Goal: Transaction & Acquisition: Subscribe to service/newsletter

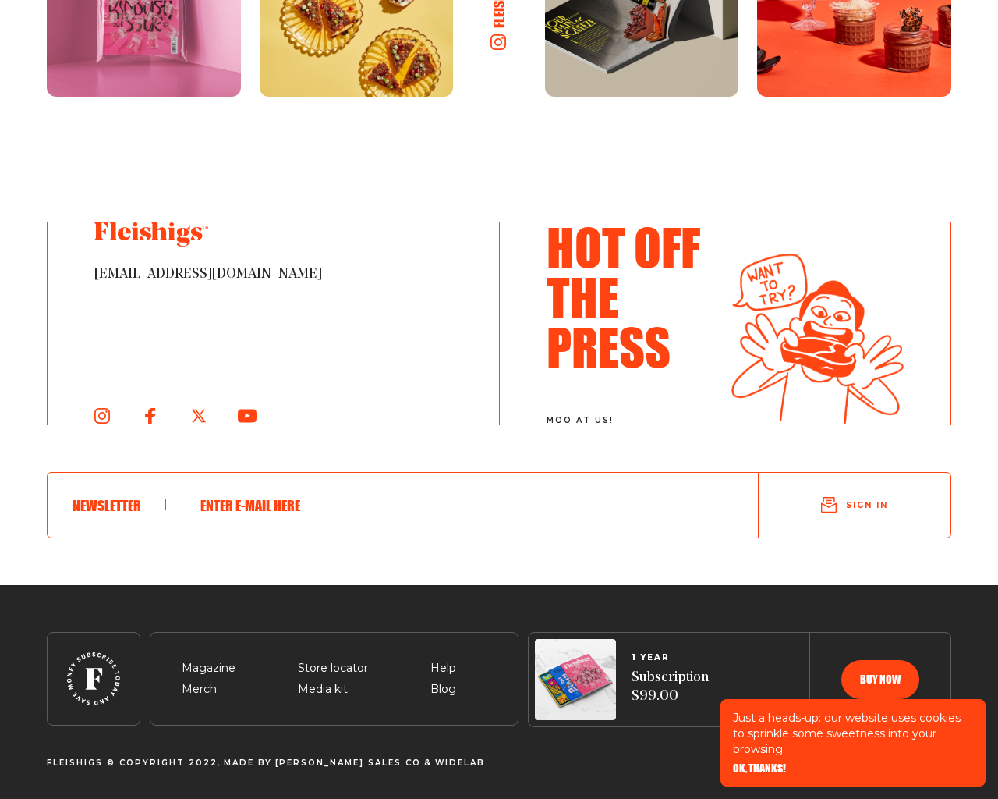
scroll to position [3400, 0]
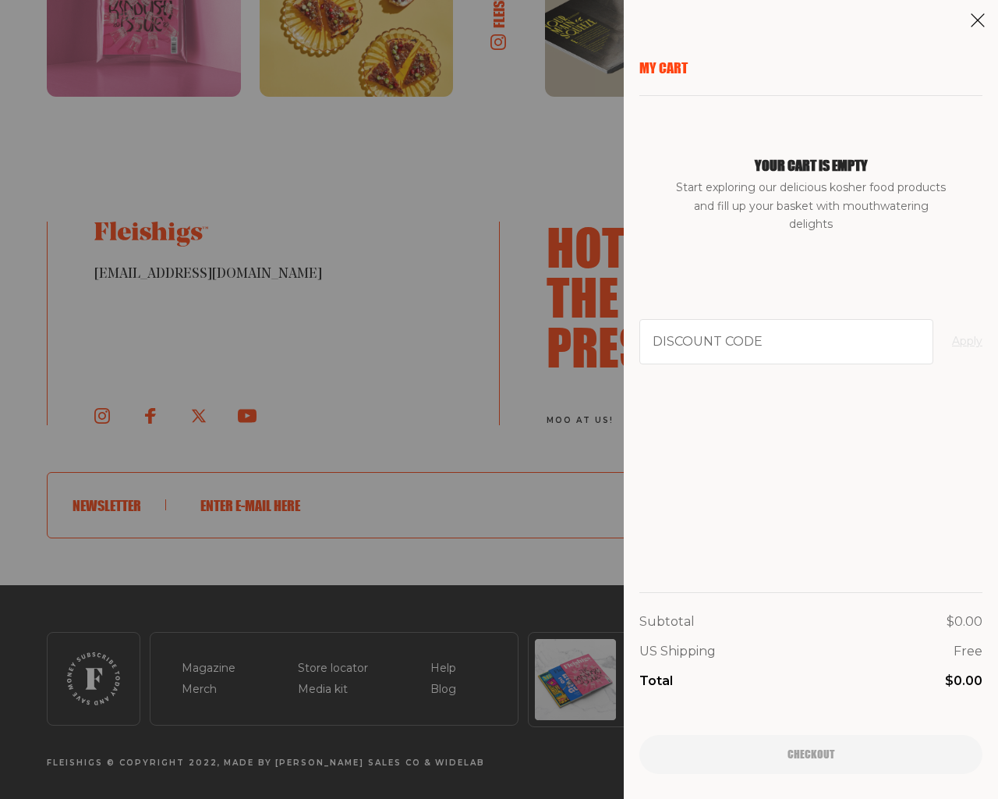
type input "[EMAIL_ADDRESS][DOMAIN_NAME]"
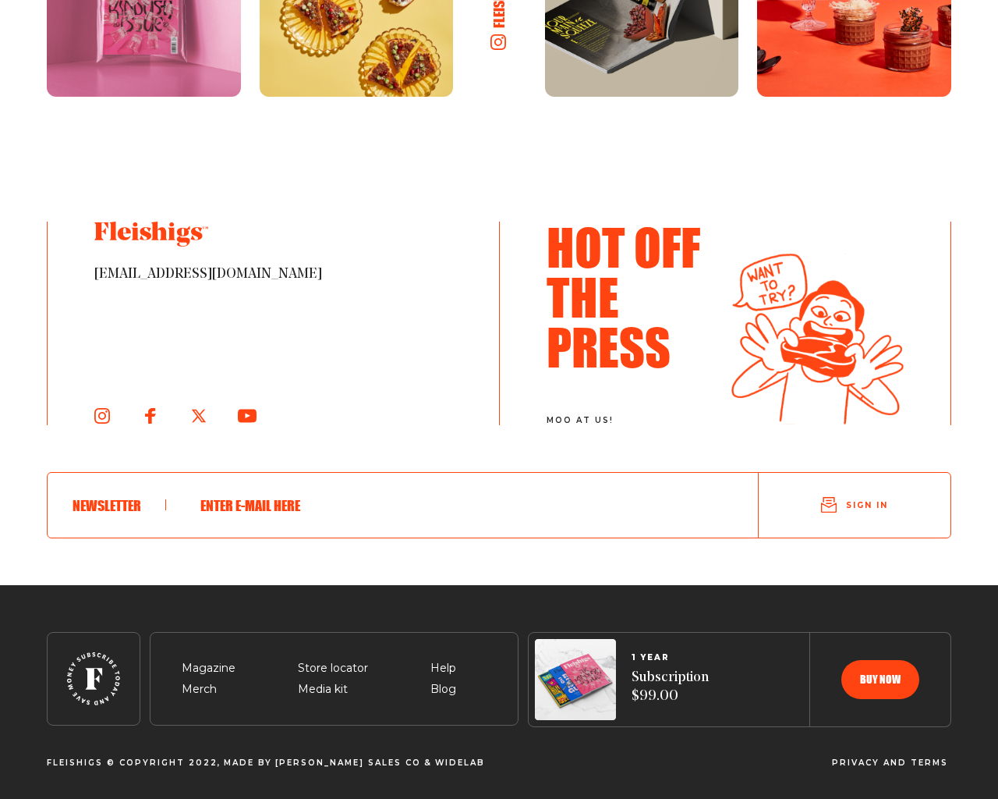
scroll to position [2986, 0]
type input "[EMAIL_ADDRESS][DOMAIN_NAME]"
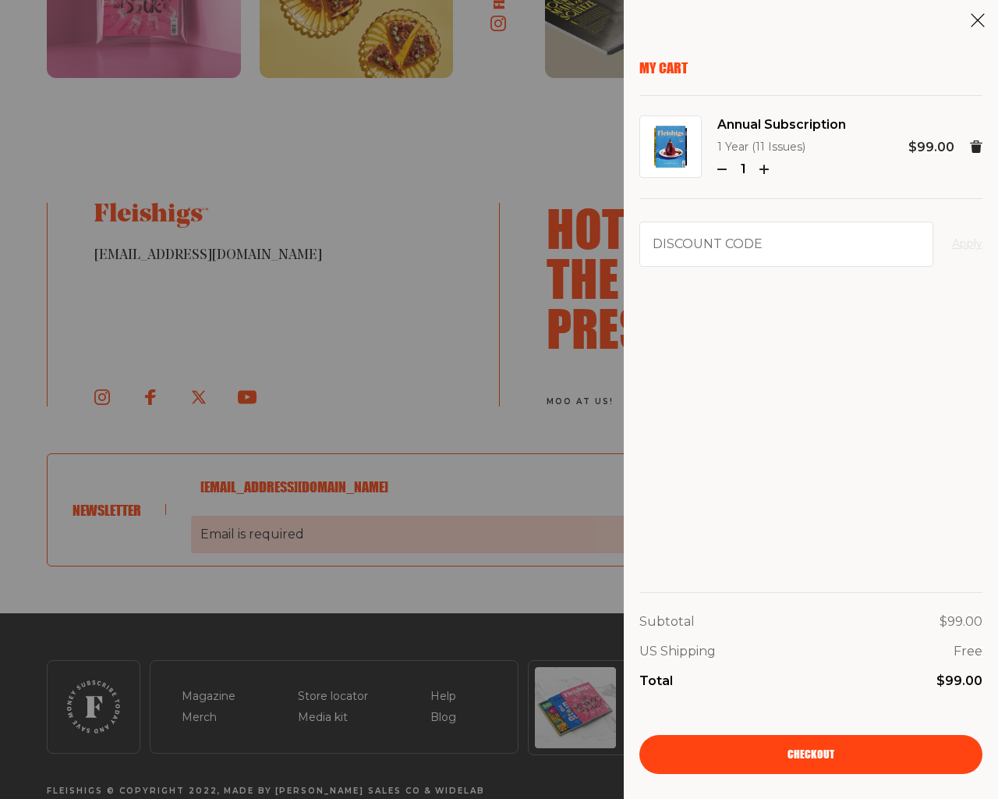
scroll to position [3033, 0]
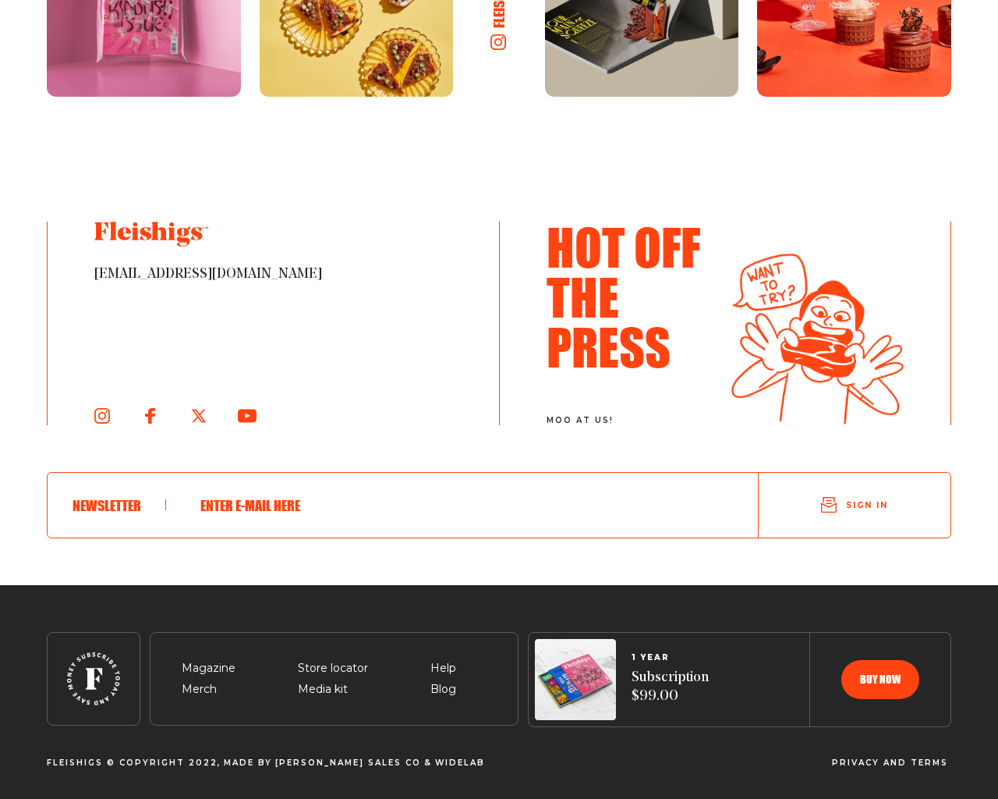
scroll to position [1366, 0]
type input "[EMAIL_ADDRESS][DOMAIN_NAME]"
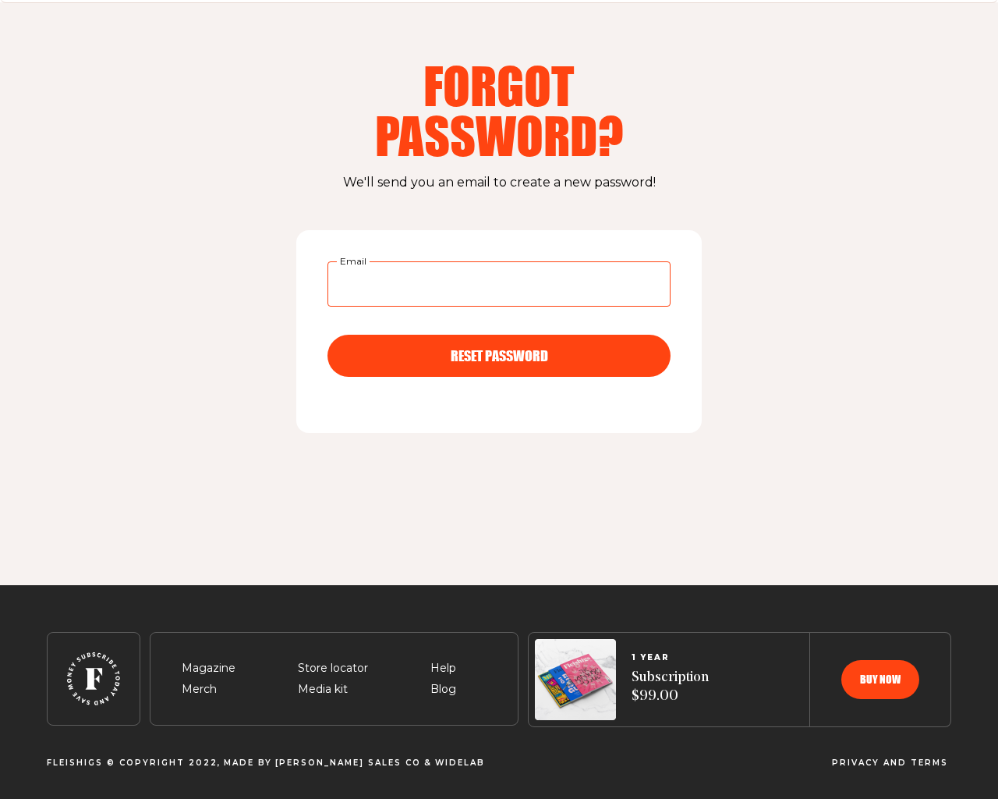
scroll to position [51, 0]
type input "[EMAIL_ADDRESS][DOMAIN_NAME]"
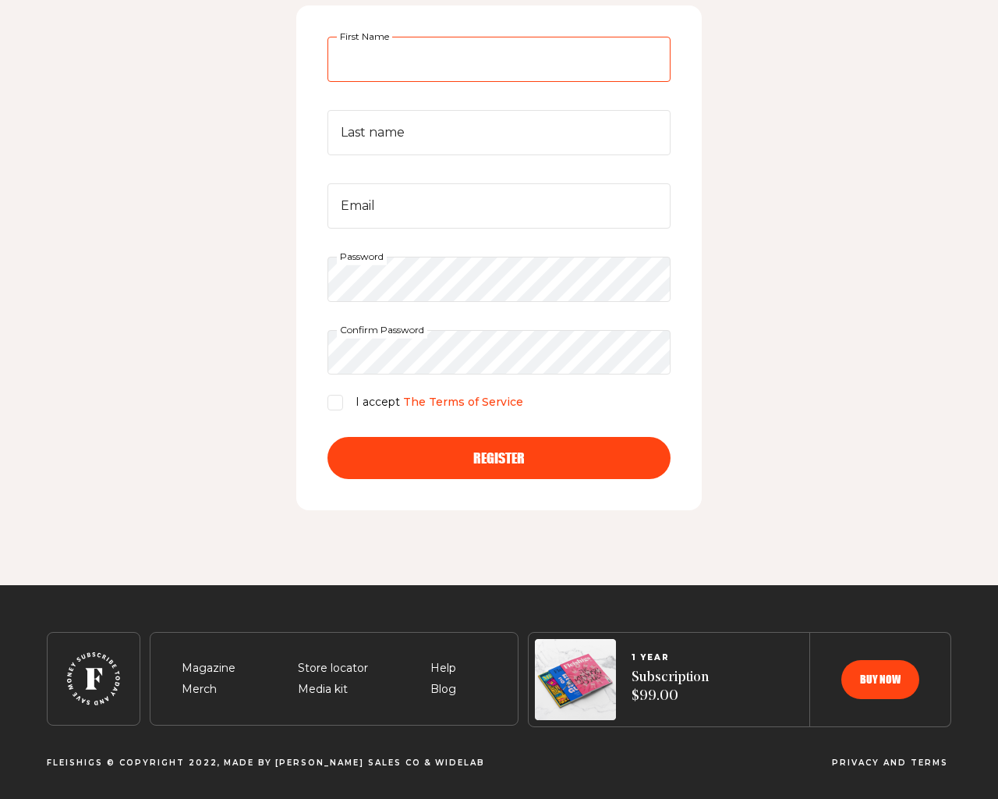
scroll to position [275, 0]
type input "GRLpGpAG"
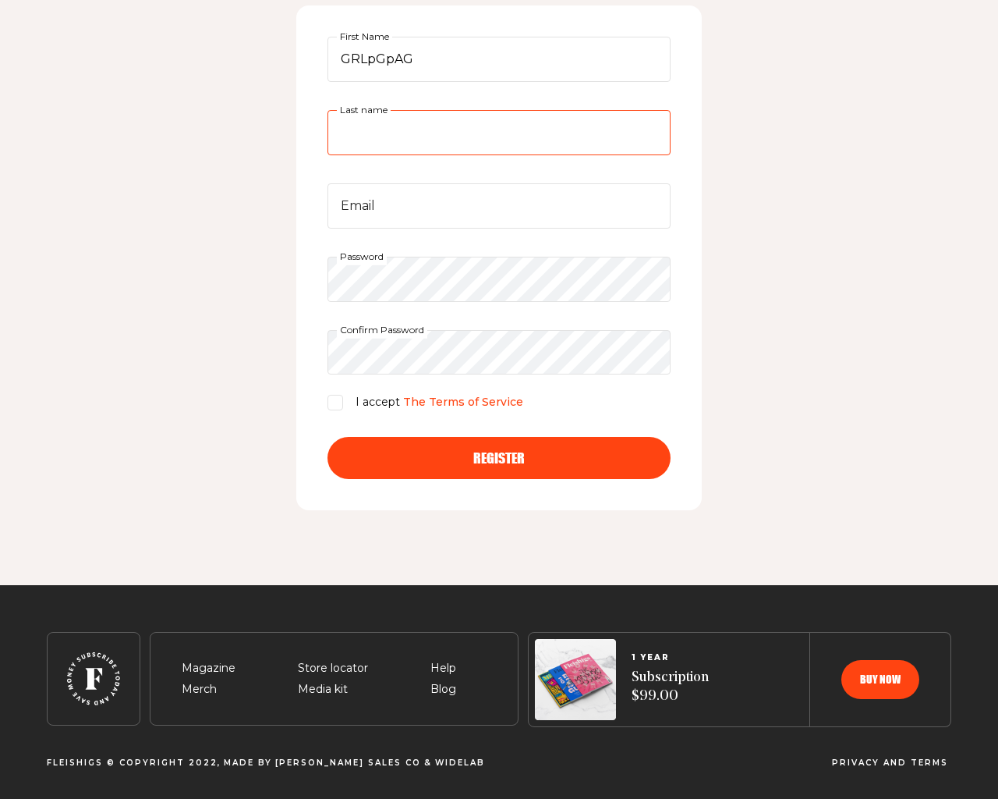
type input "GRLpGpAG"
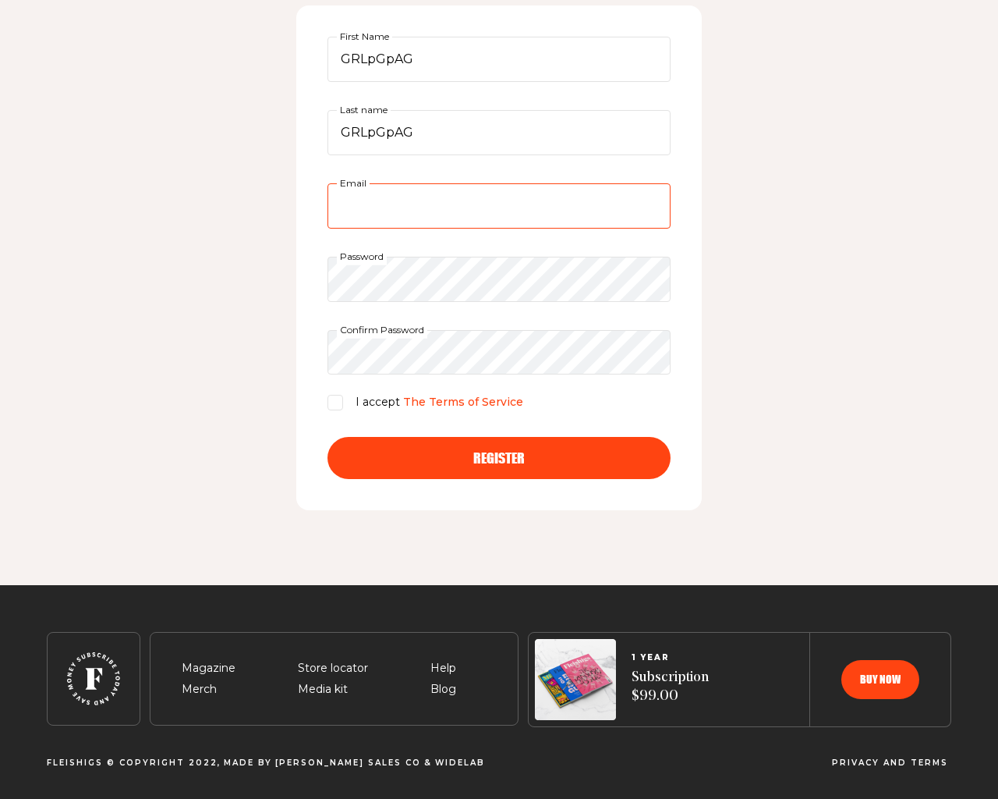
type input "[EMAIL_ADDRESS][DOMAIN_NAME]"
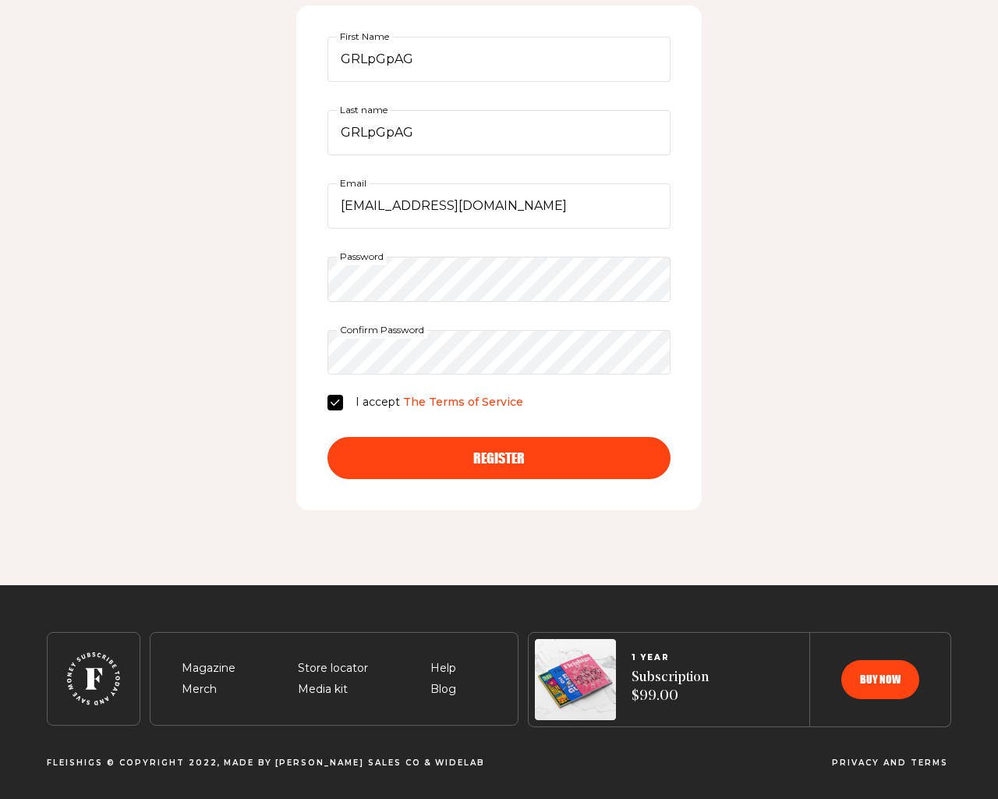
checkbox input "false"
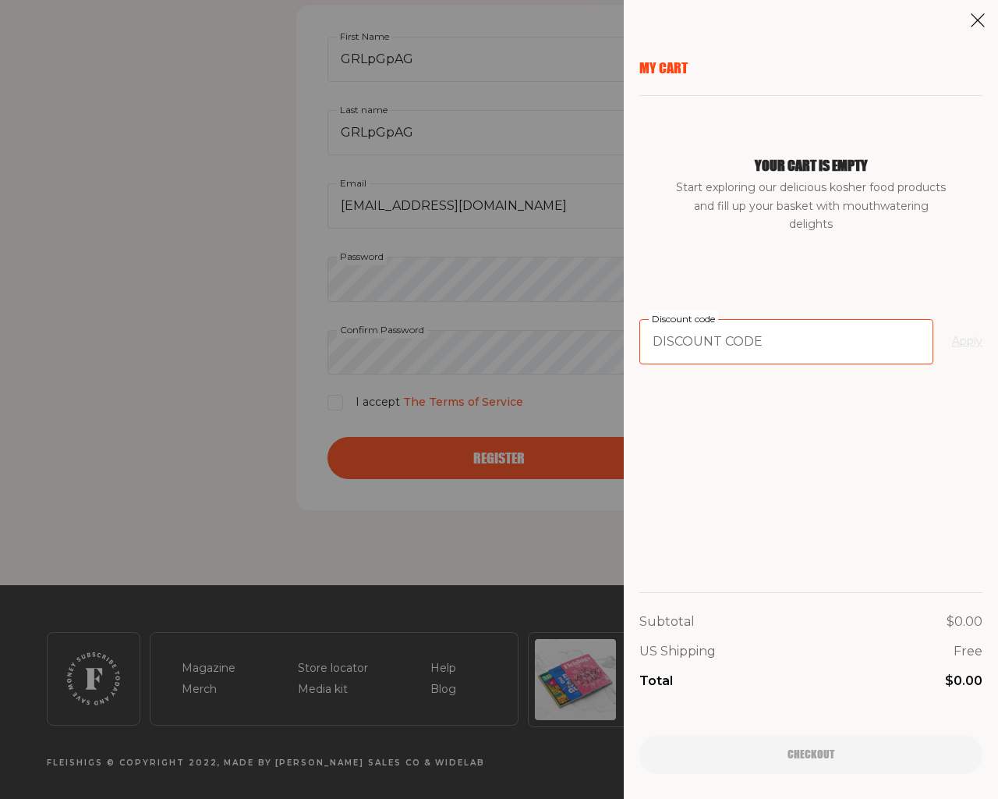
type input "94102"
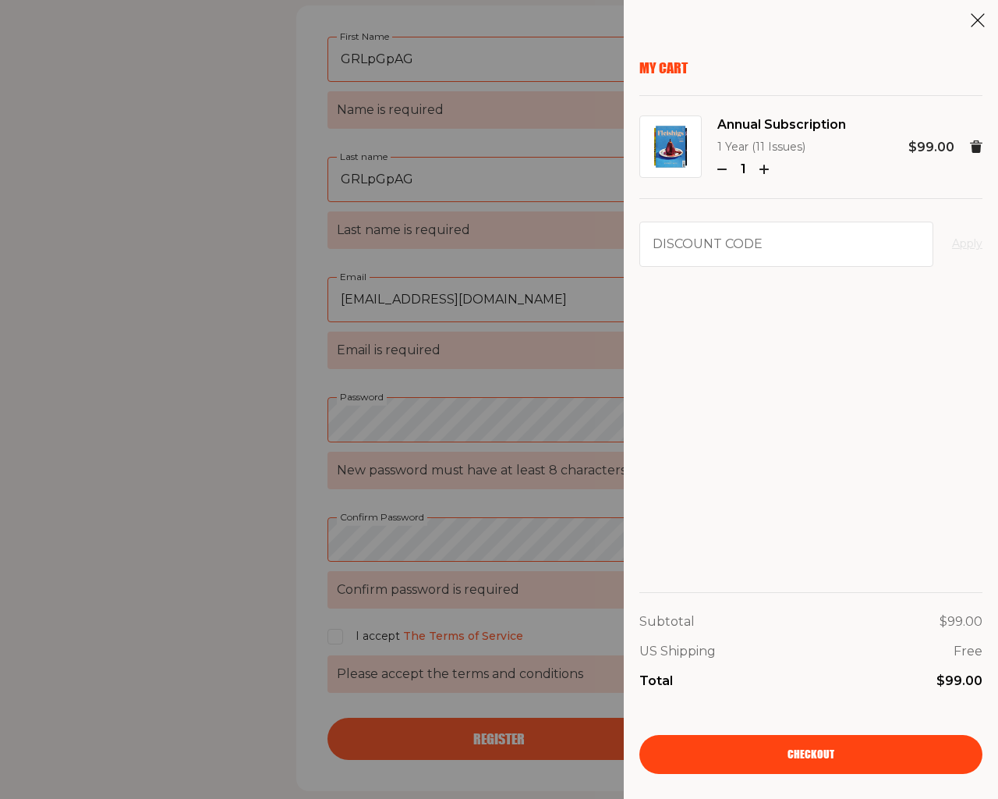
scroll to position [556, 0]
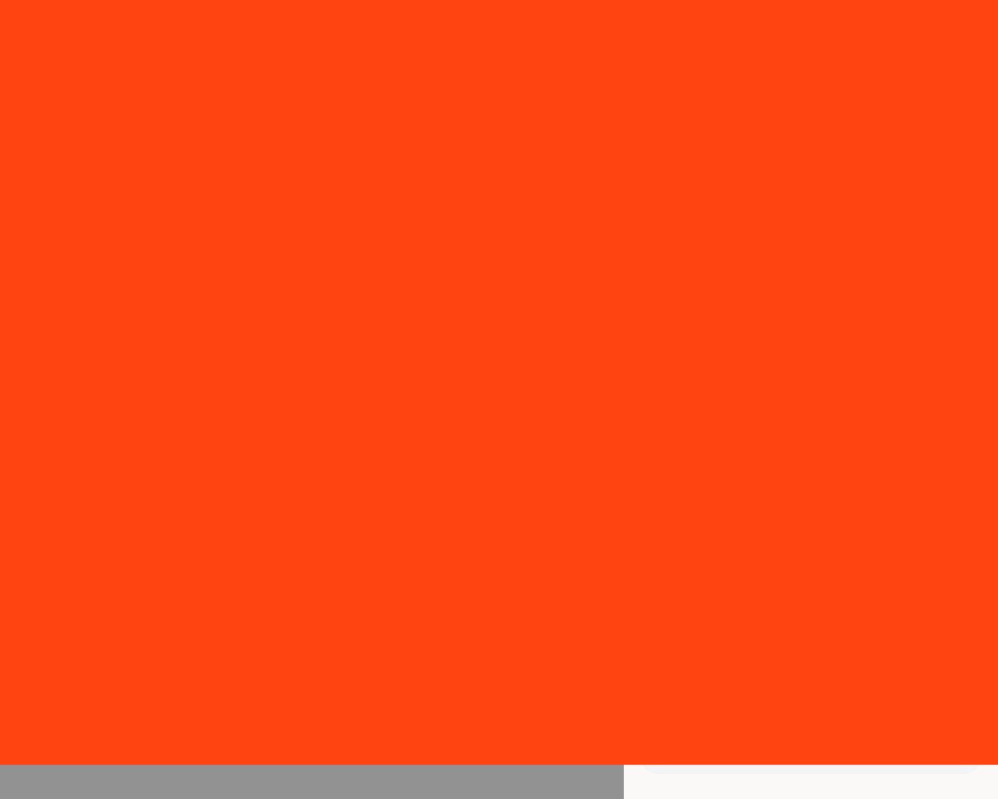
scroll to position [2986, 0]
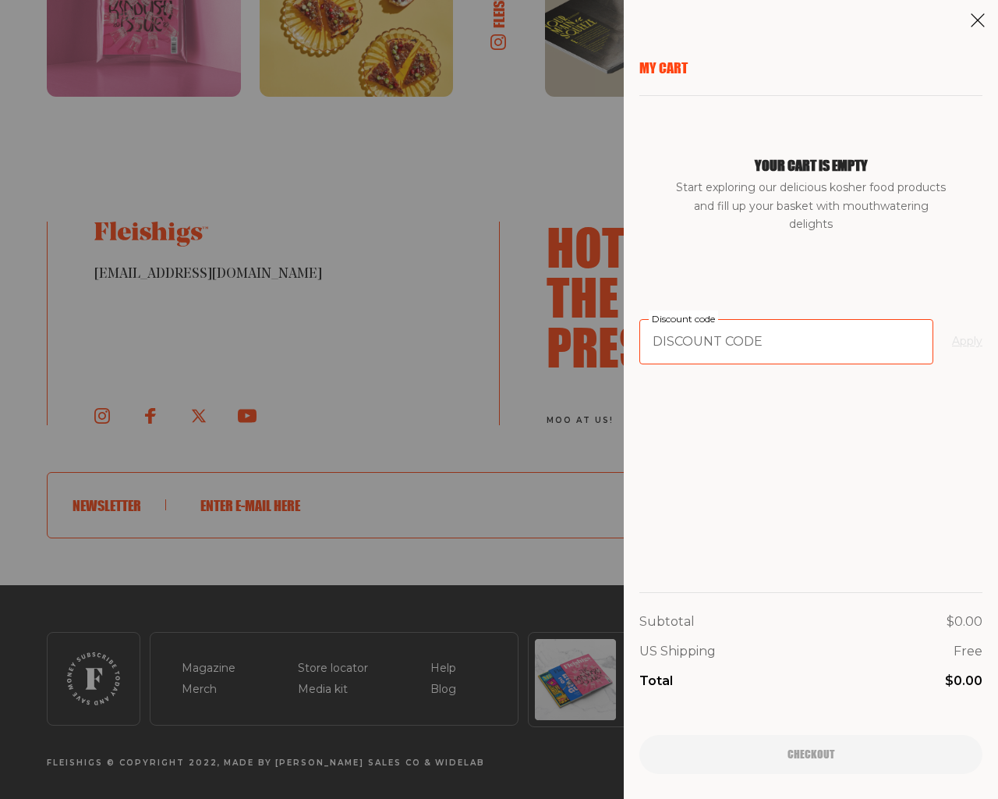
type input "94102"
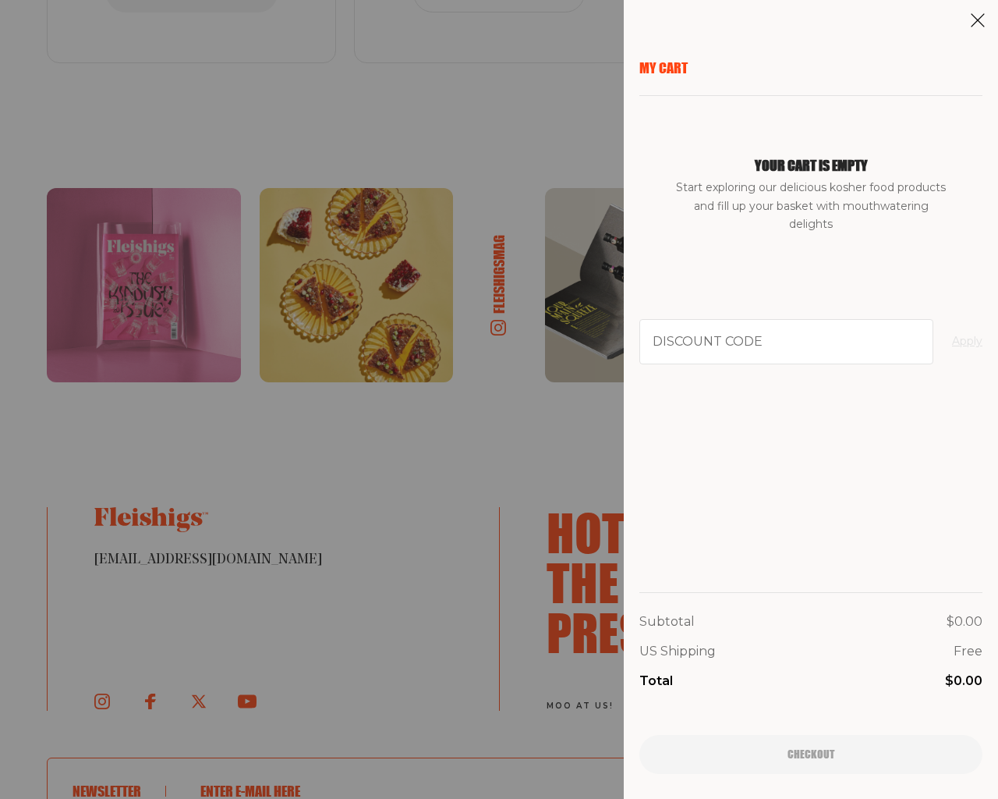
scroll to position [3380, 0]
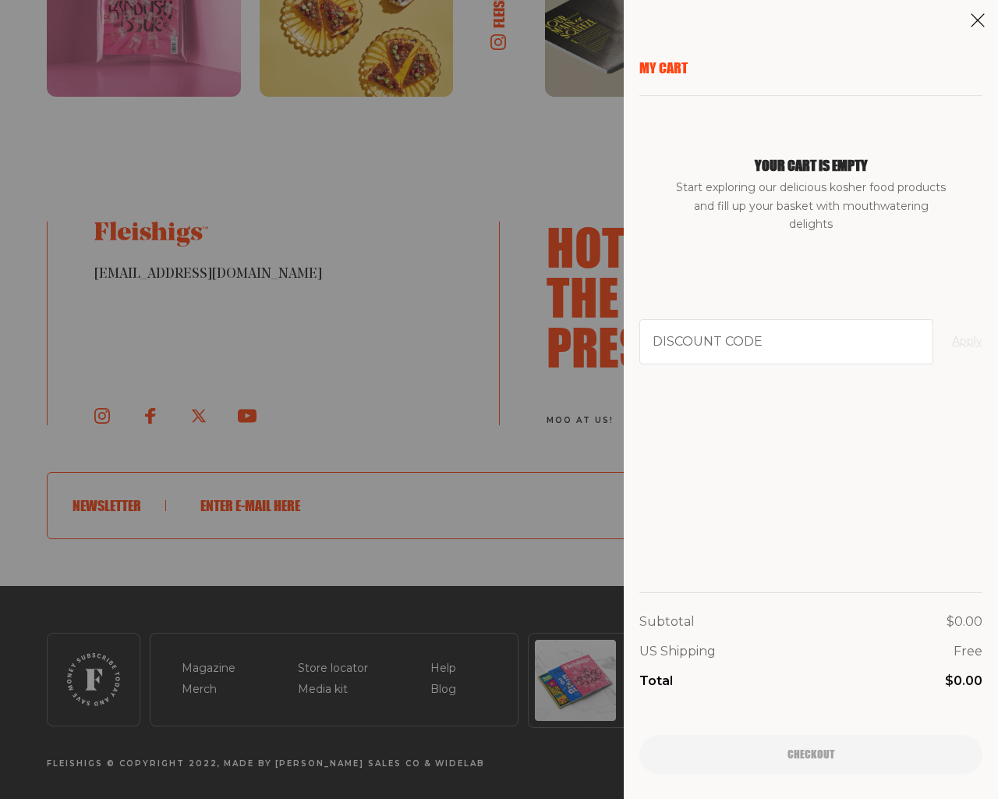
type input "[EMAIL_ADDRESS][DOMAIN_NAME]"
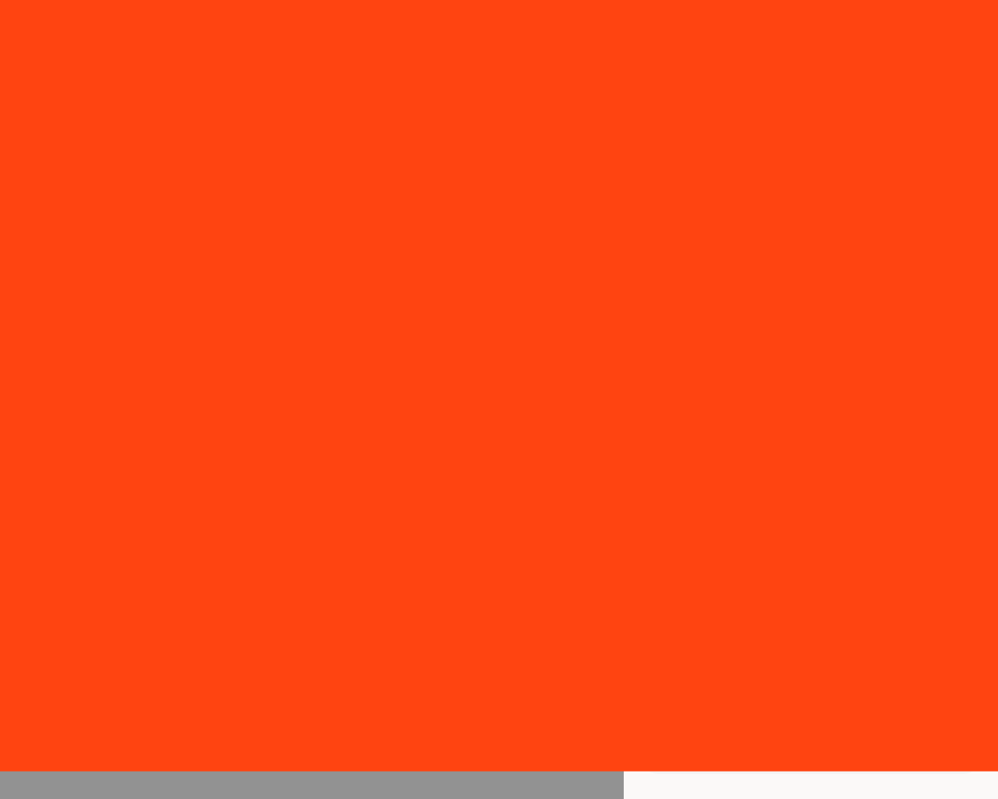
scroll to position [1366, 0]
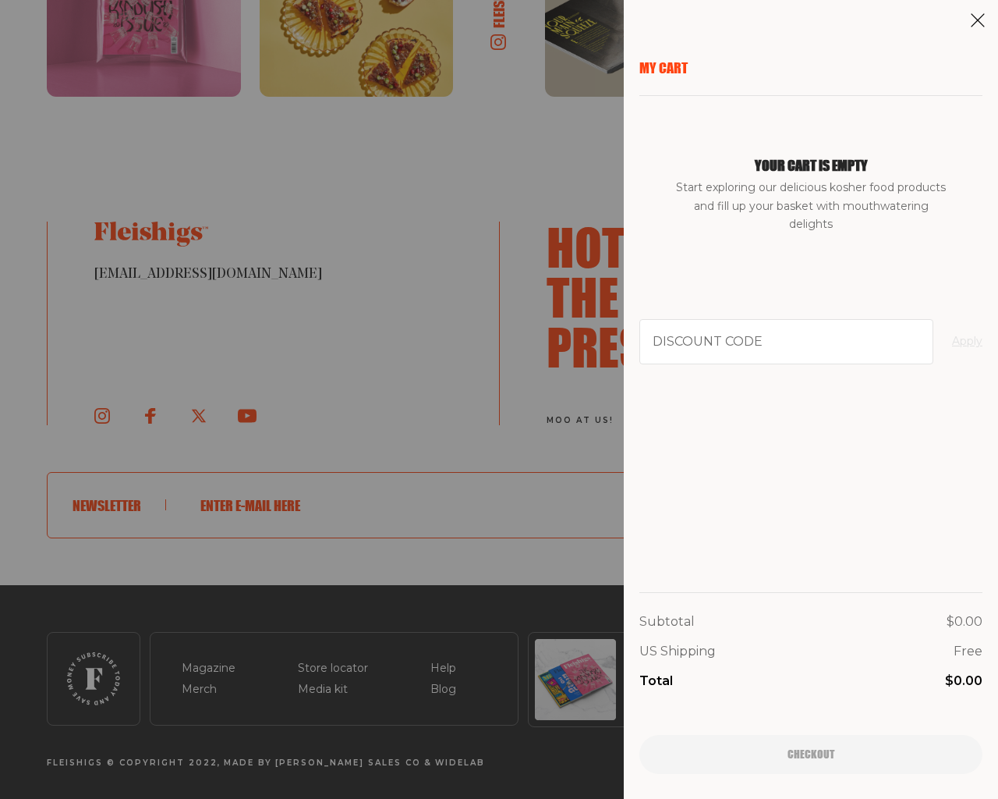
type input "[EMAIL_ADDRESS][DOMAIN_NAME]"
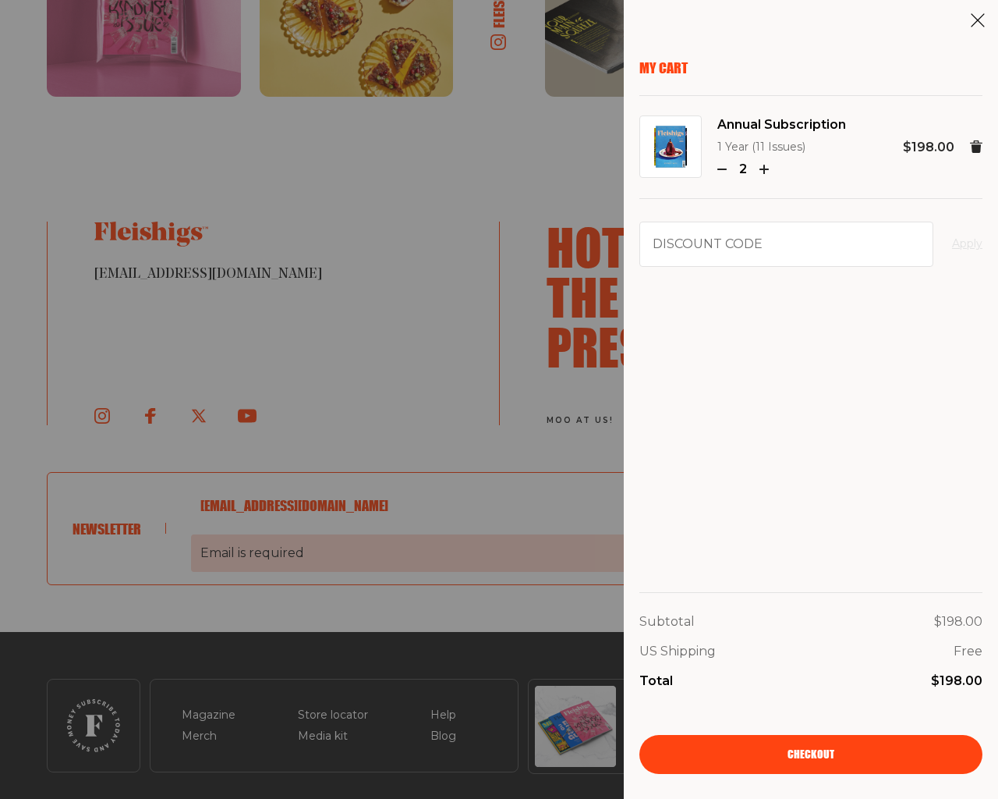
scroll to position [1412, 0]
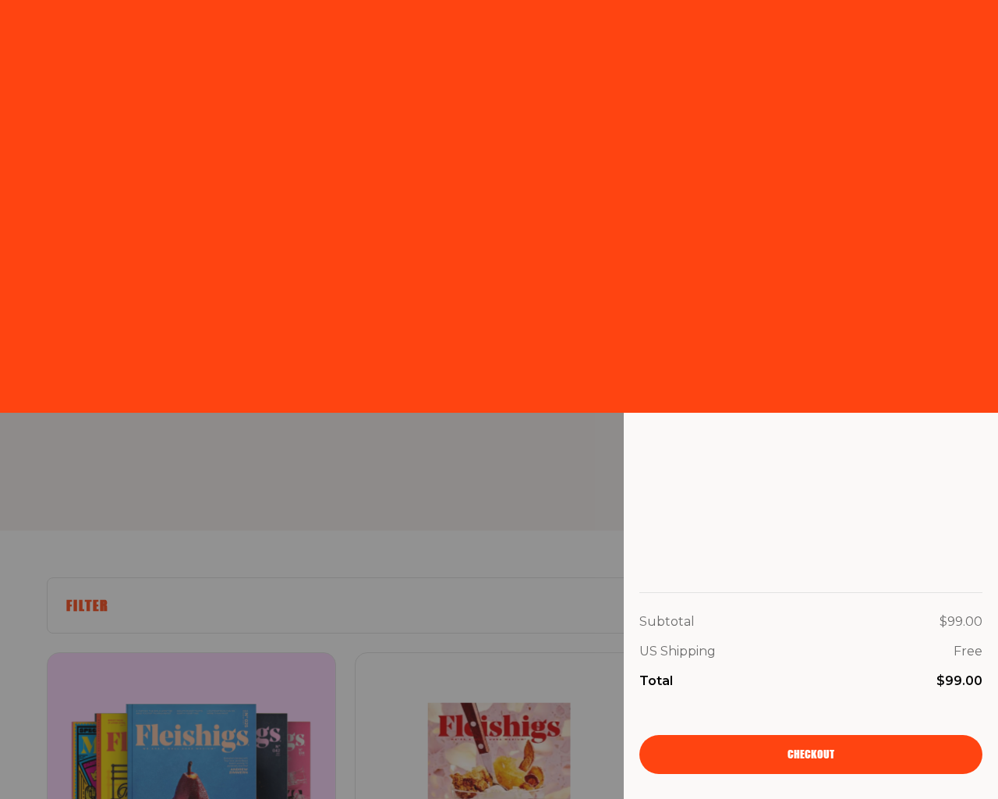
scroll to position [2463, 0]
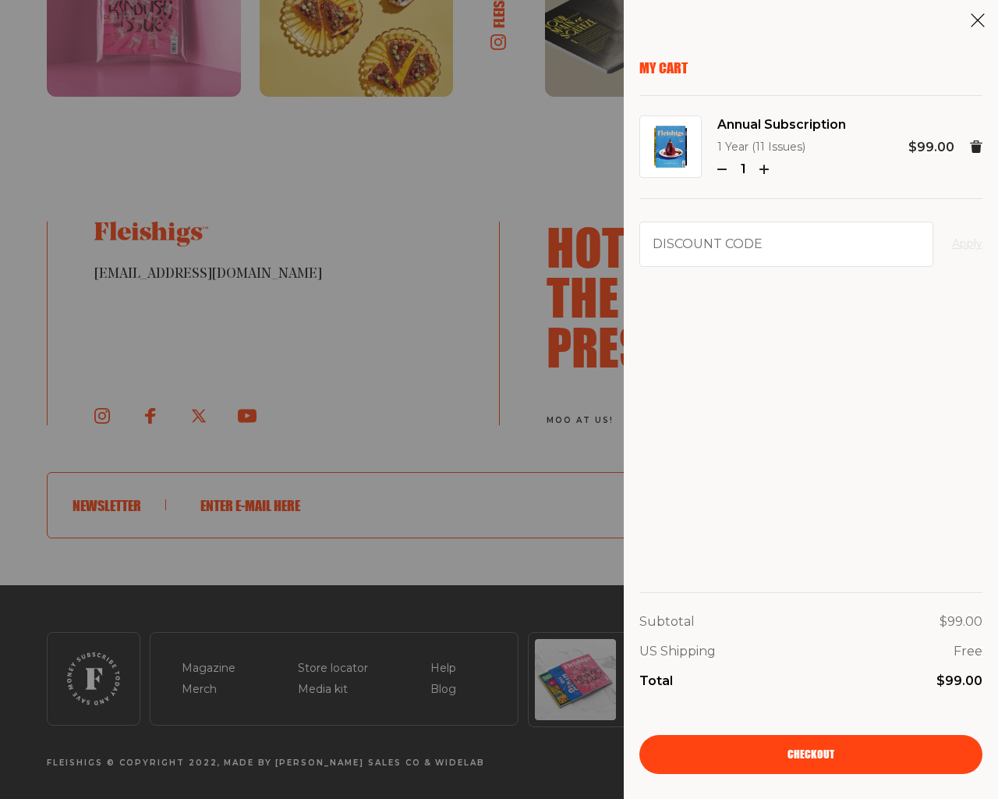
type input "e"
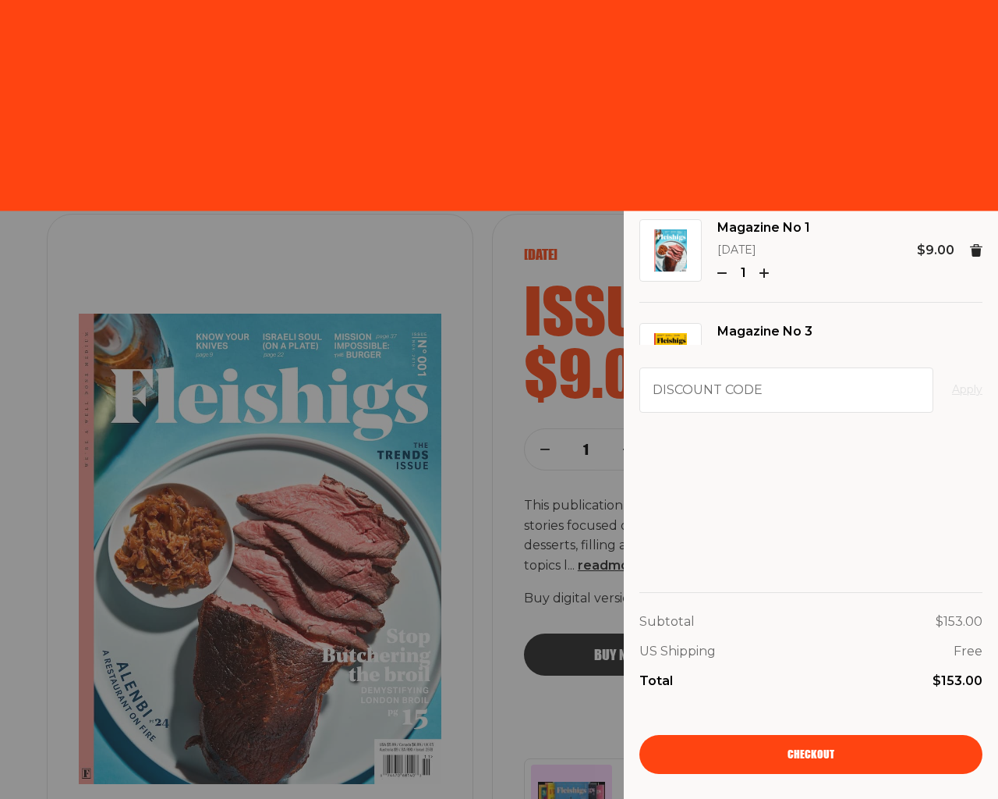
scroll to position [2769, 0]
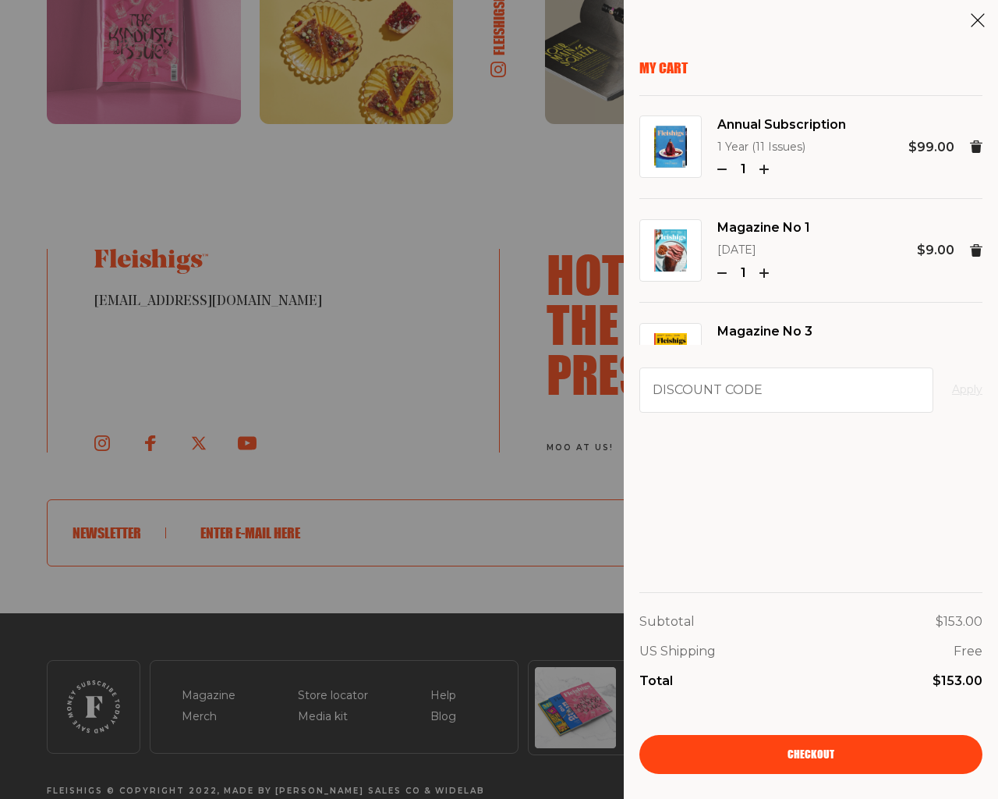
type input "[EMAIL_ADDRESS][DOMAIN_NAME]"
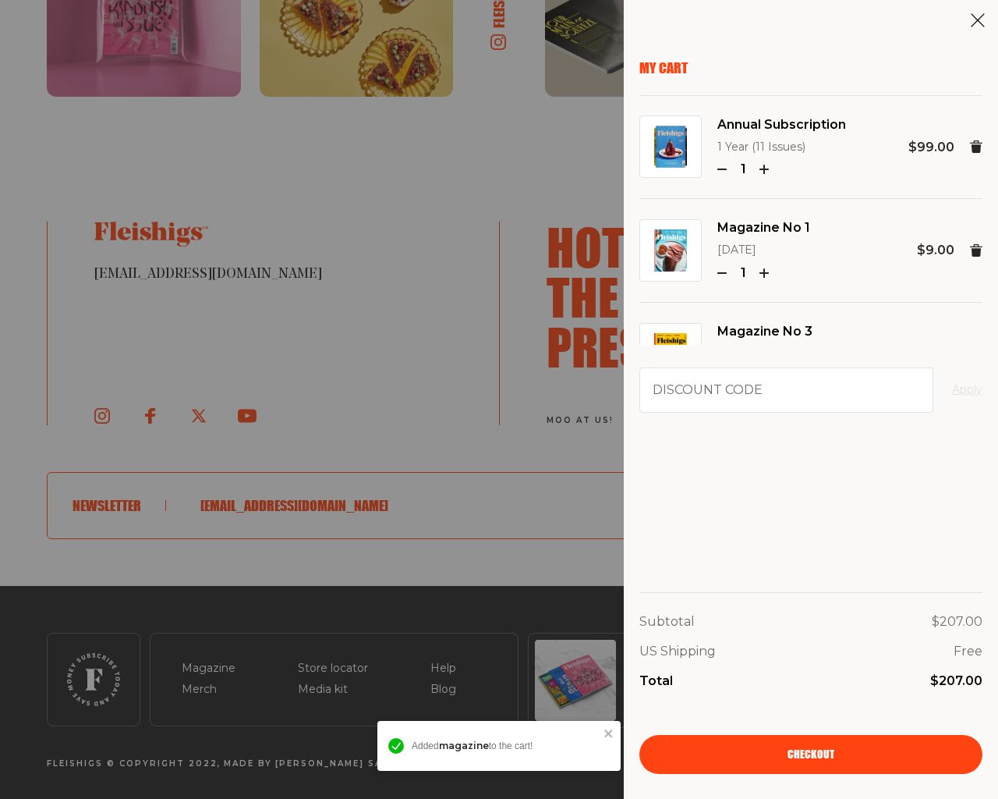
type button "e"
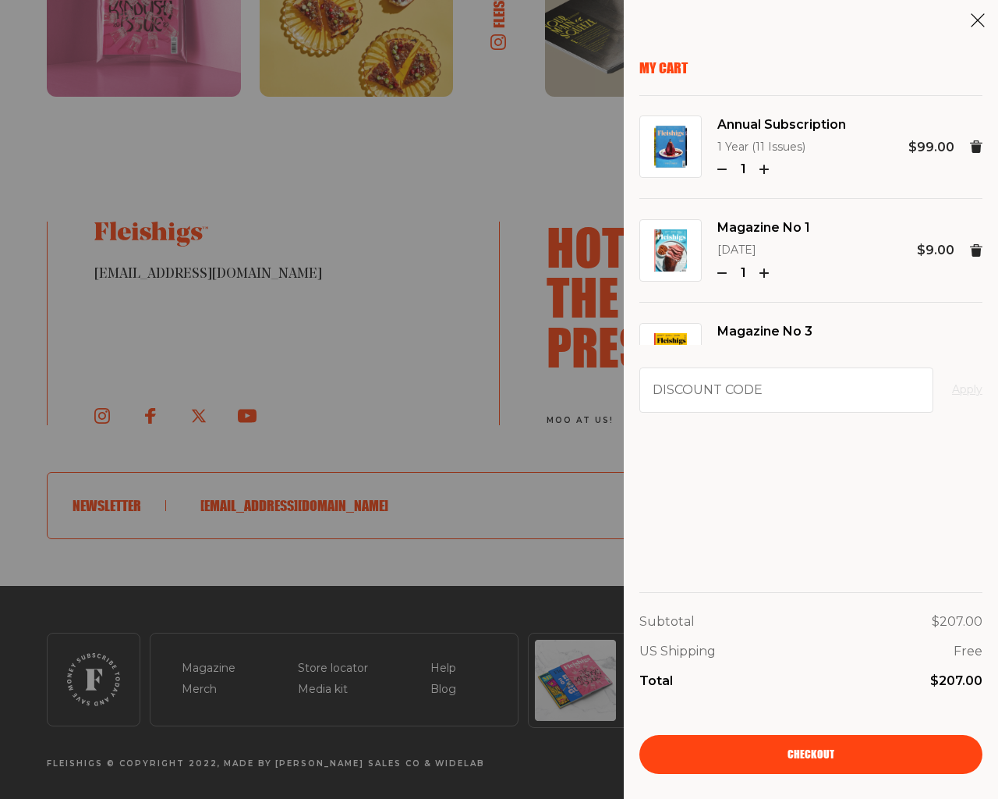
type button "e"
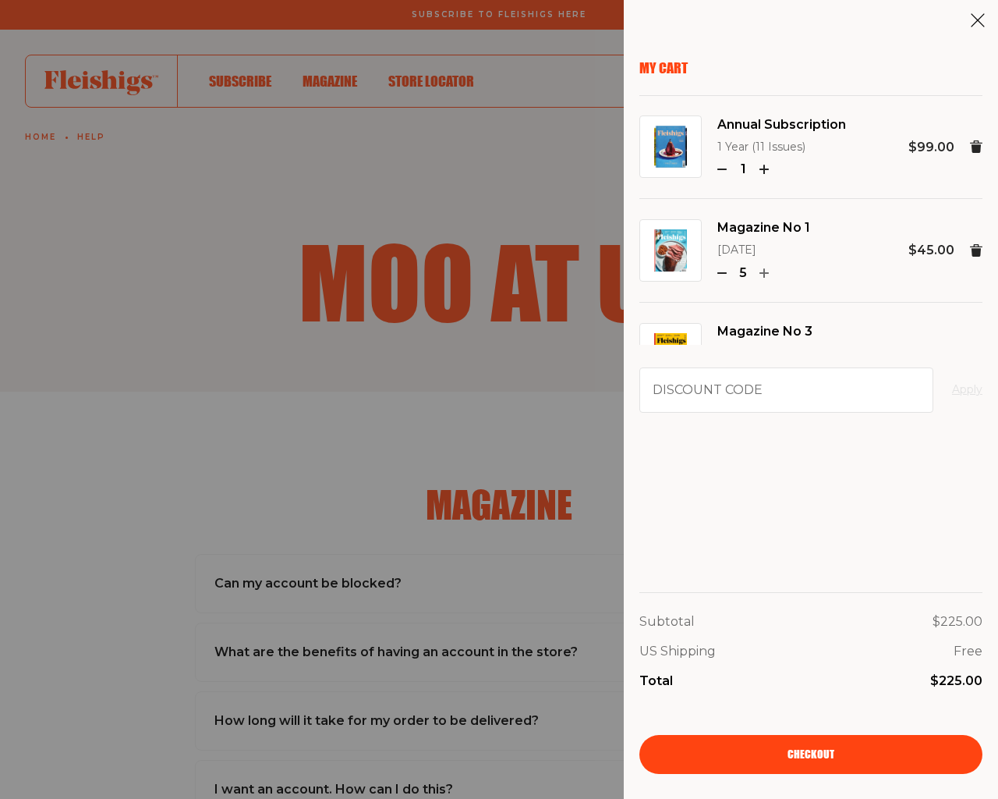
type input "GRLpGpAG"
type input "[EMAIL_ADDRESS][DOMAIN_NAME]"
type textarea "20"
type input "[EMAIL_ADDRESS][DOMAIN_NAME]"
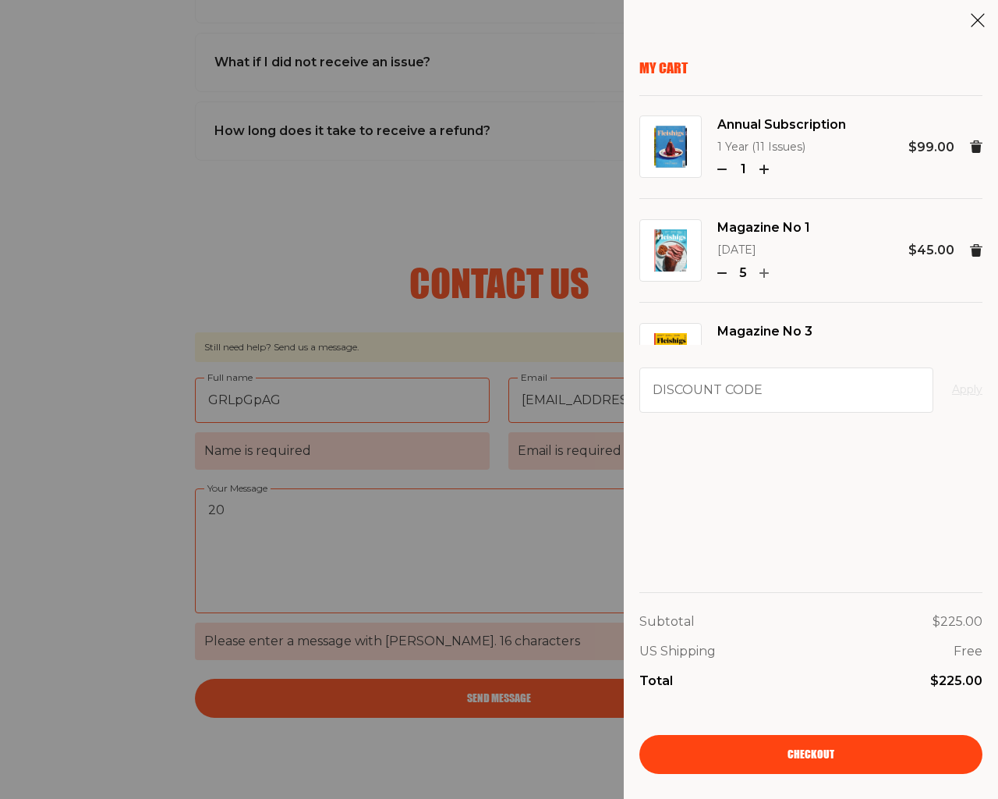
scroll to position [2798, 0]
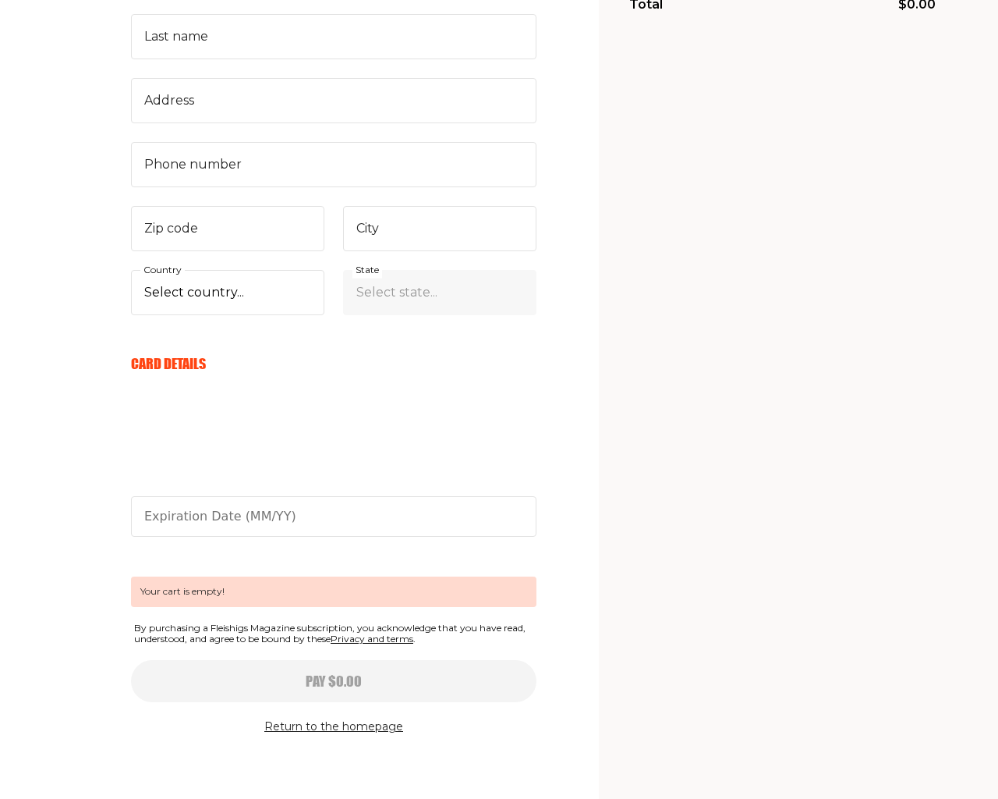
scroll to position [451, 0]
type input "[EMAIL_ADDRESS][DOMAIN_NAME]"
checkbox input "true"
type input "GRLpGpAG"
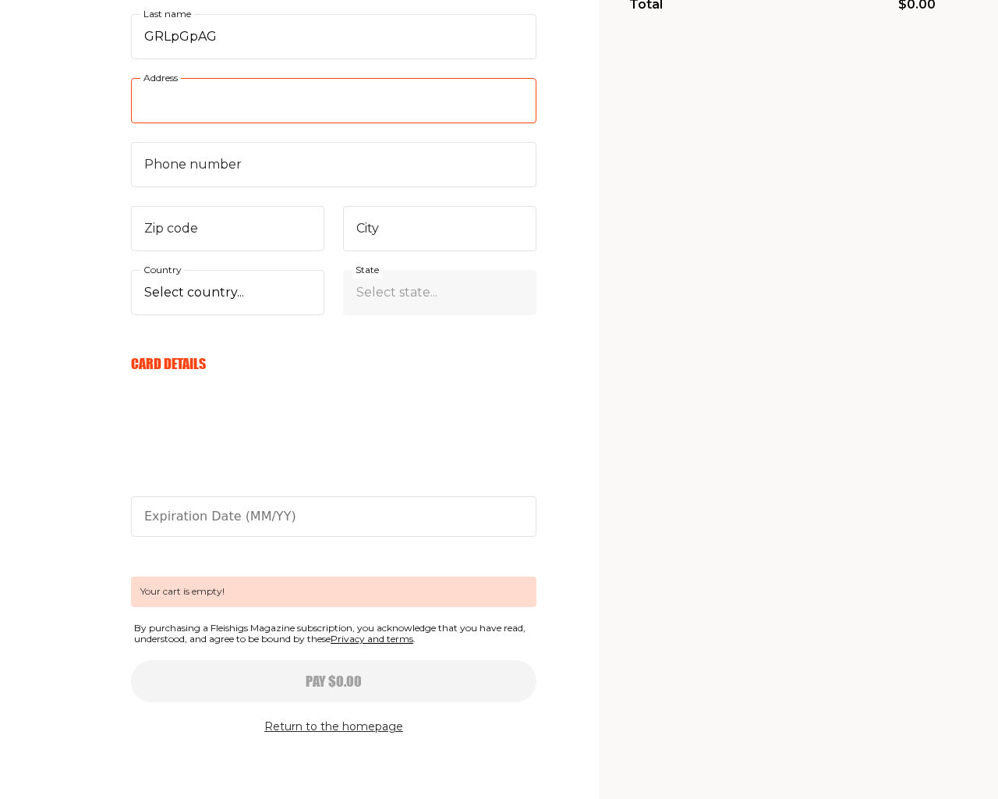
type input "[STREET_ADDRESS]"
type input "e"
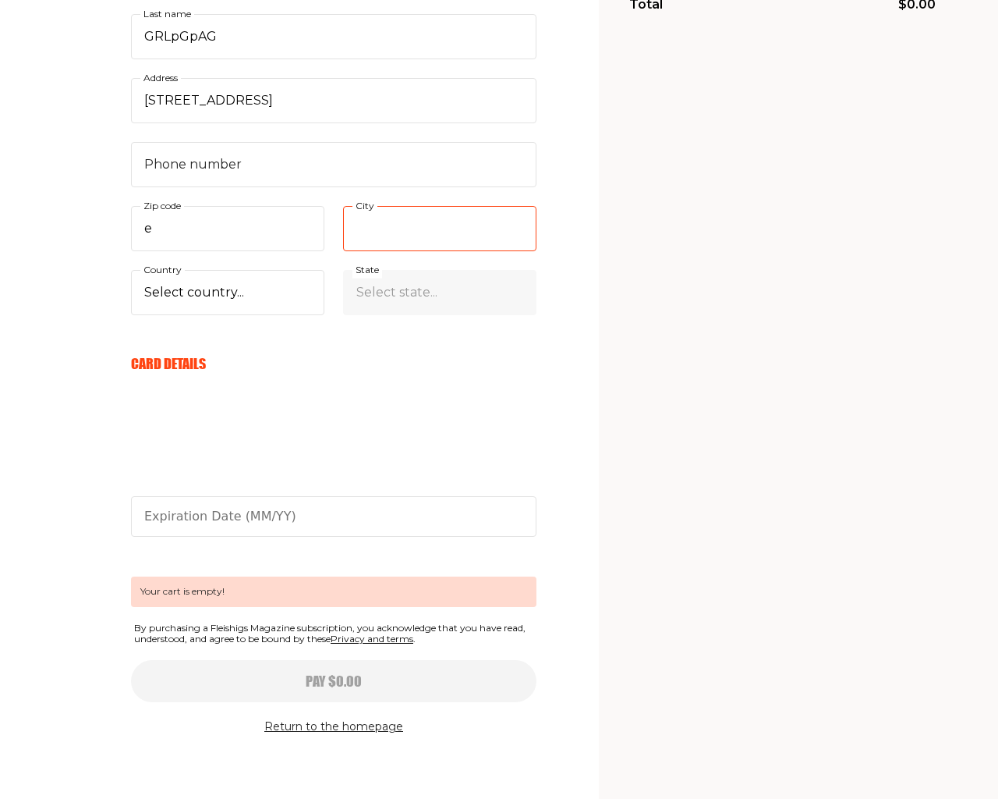
type input "San Francisco"
type input "94102"
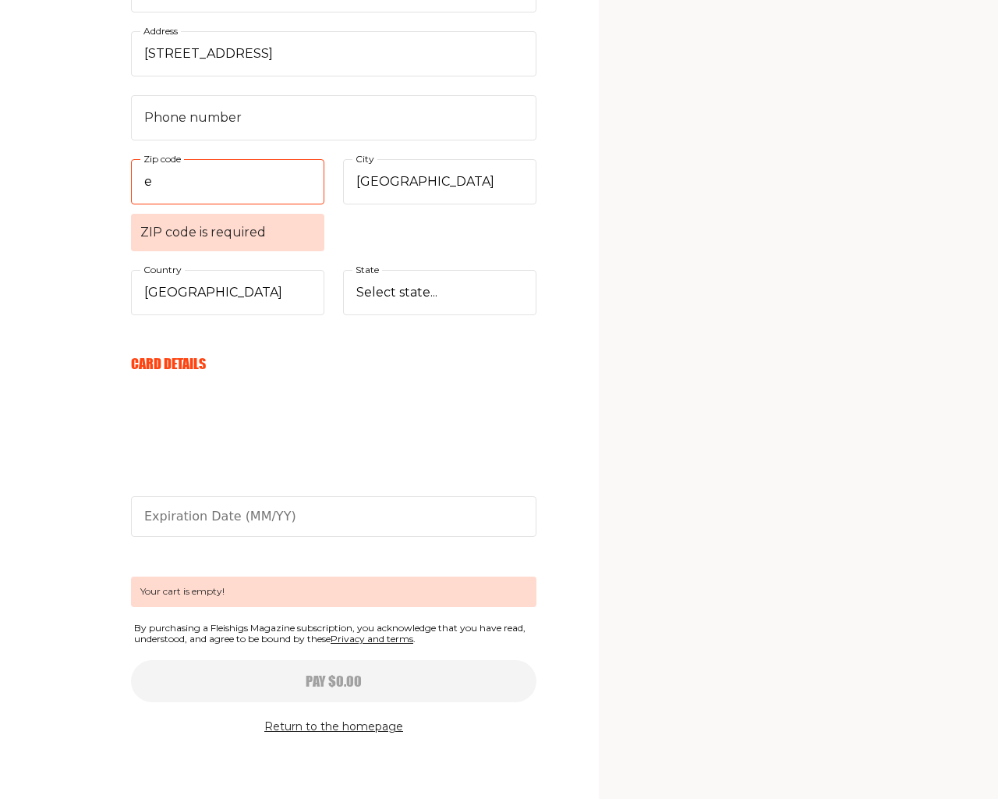
scroll to position [498, 0]
select select "US"
select select "Arkansas"
select select "CA"
select select
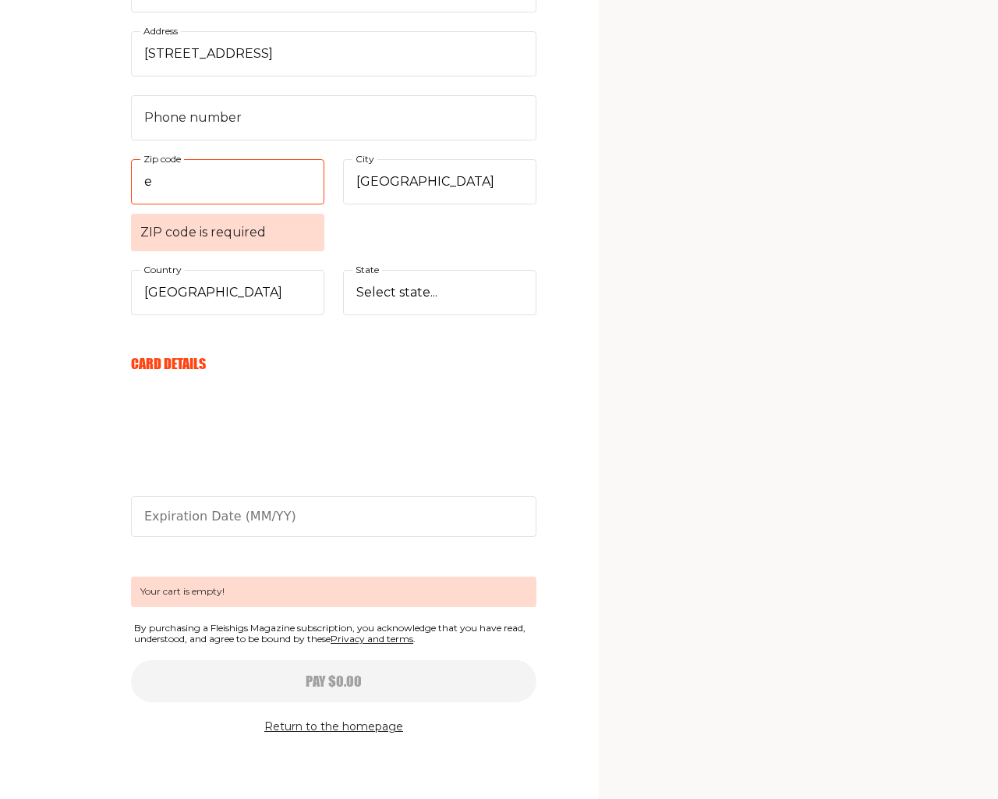
select select "AL"
select select
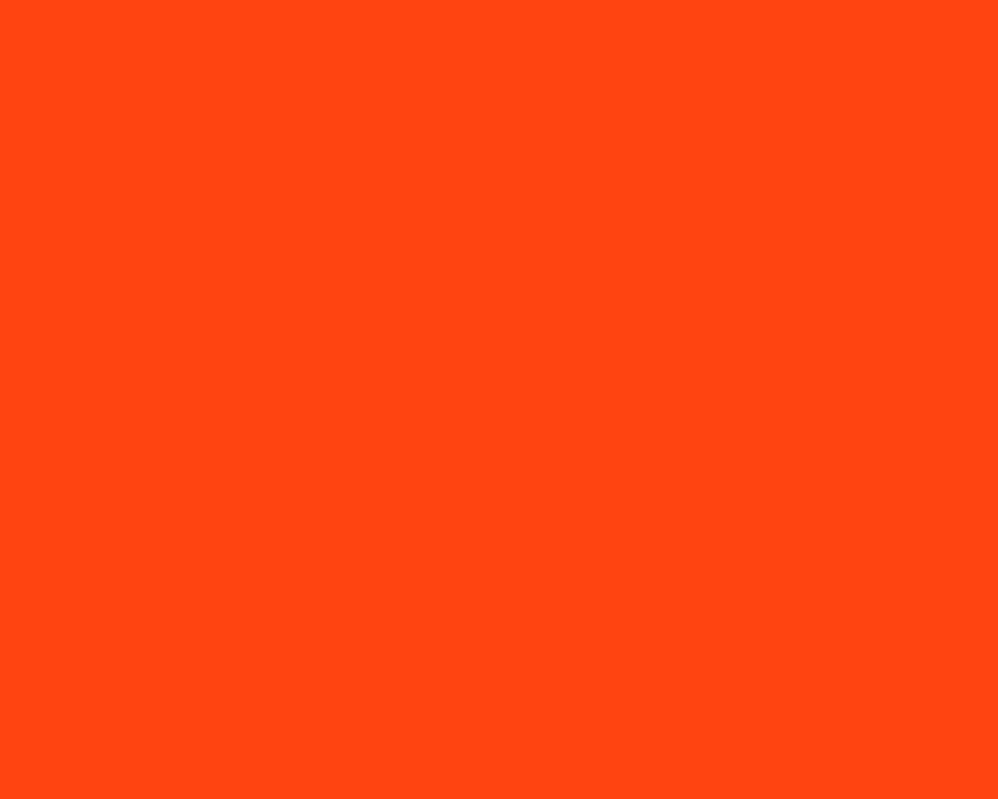
scroll to position [8491, 0]
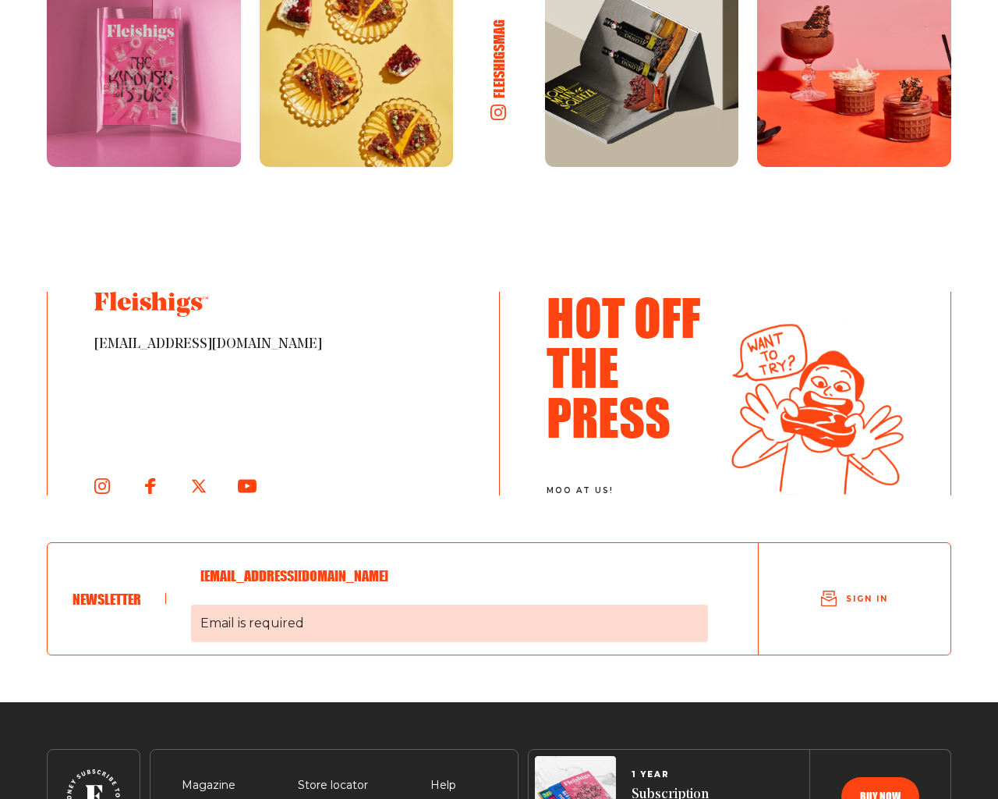
scroll to position [2407, 0]
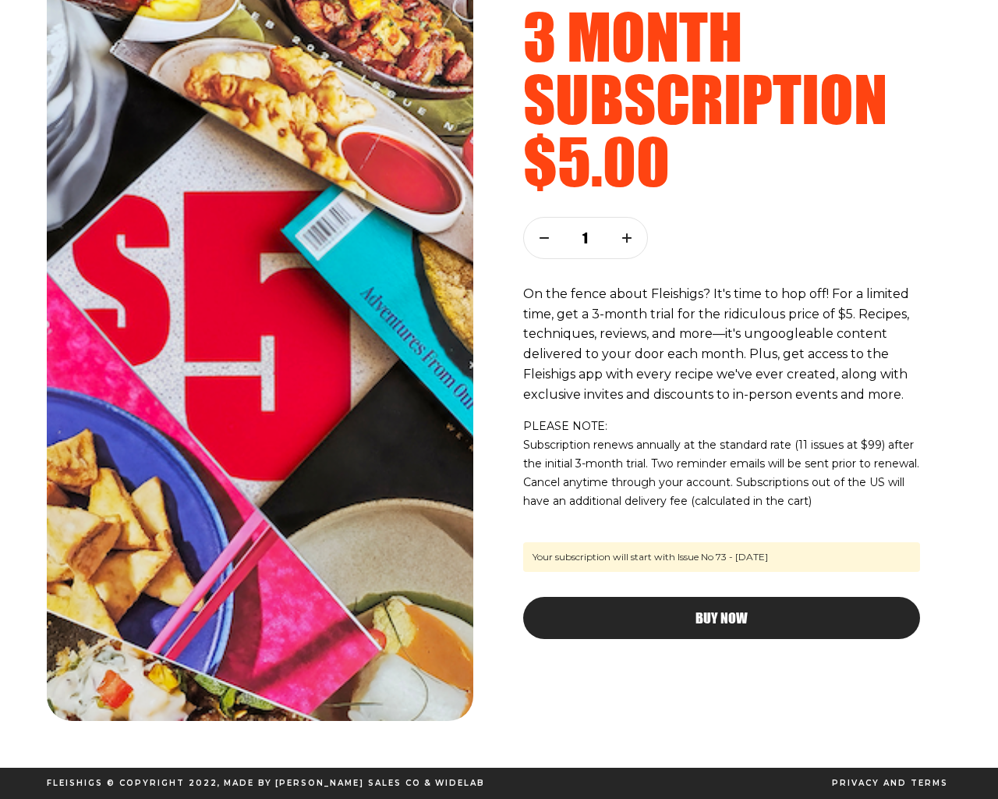
scroll to position [125, 0]
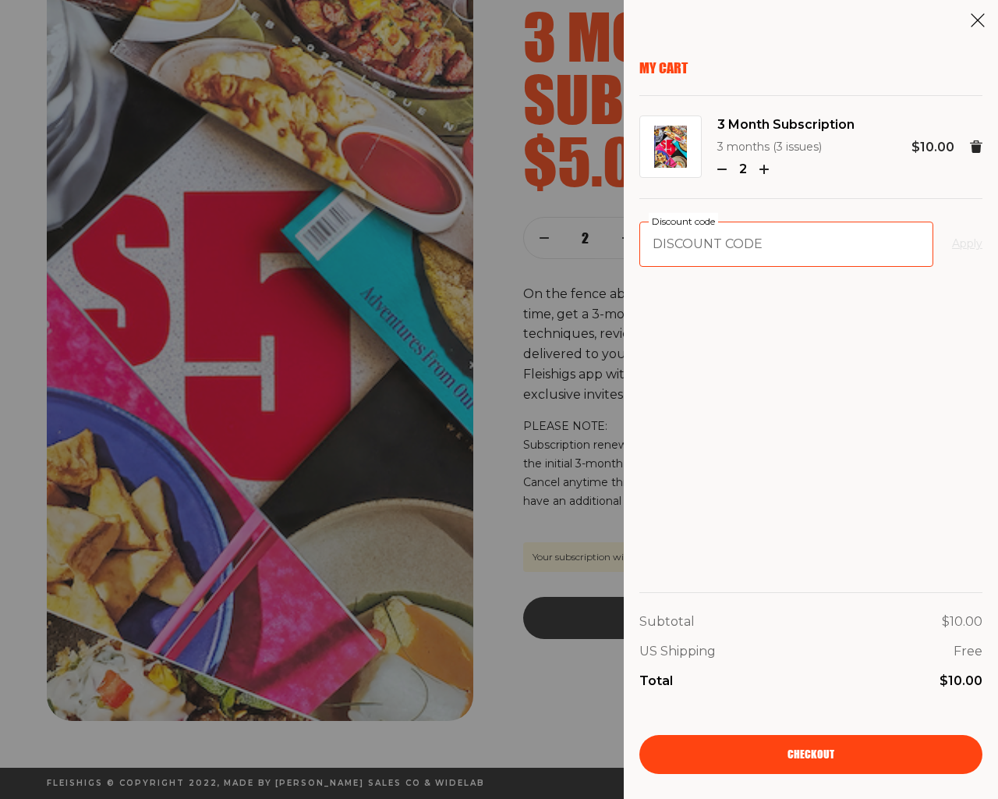
type input "94102"
